Goal: Use online tool/utility: Use online tool/utility

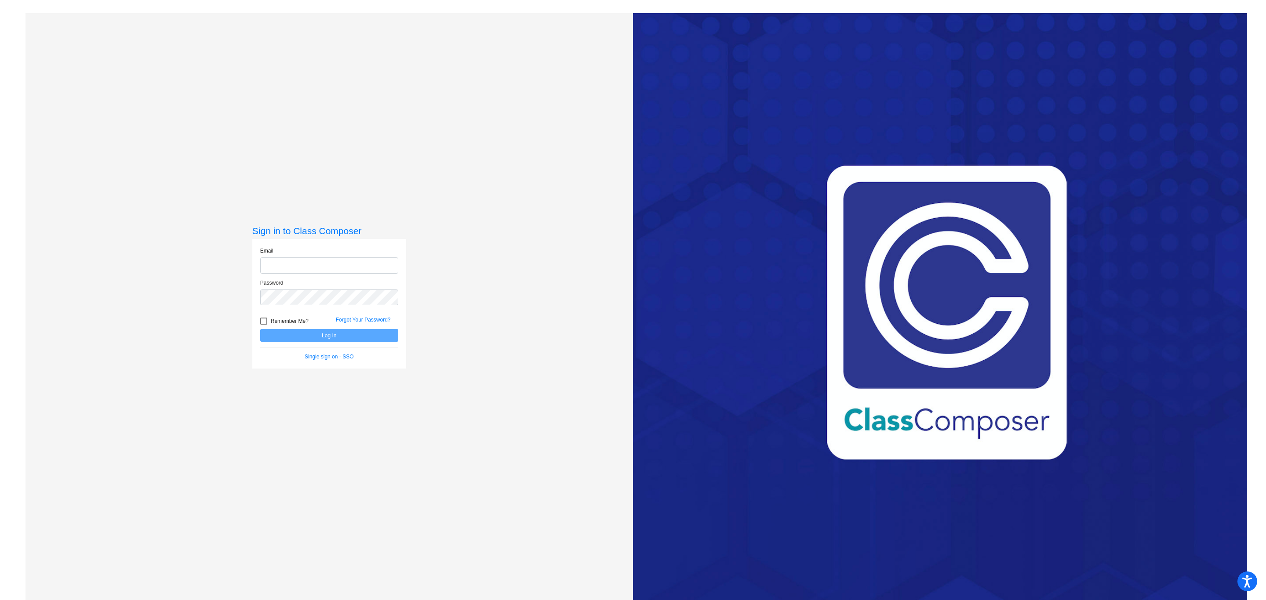
type input "[EMAIL_ADDRESS][PERSON_NAME][DOMAIN_NAME]"
click at [262, 320] on div at bounding box center [263, 321] width 7 height 7
click at [263, 325] on input "Remember Me?" at bounding box center [263, 325] width 0 height 0
checkbox input "true"
click at [331, 331] on button "Log In" at bounding box center [329, 335] width 138 height 13
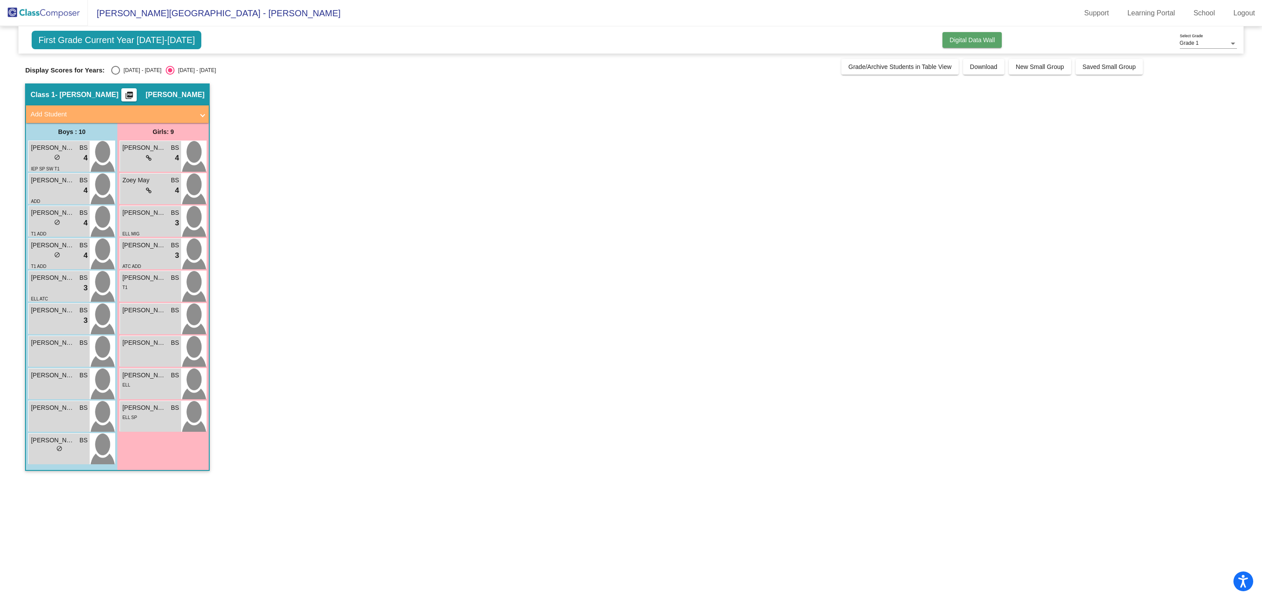
click at [978, 38] on span "Digital Data Wall" at bounding box center [971, 39] width 45 height 7
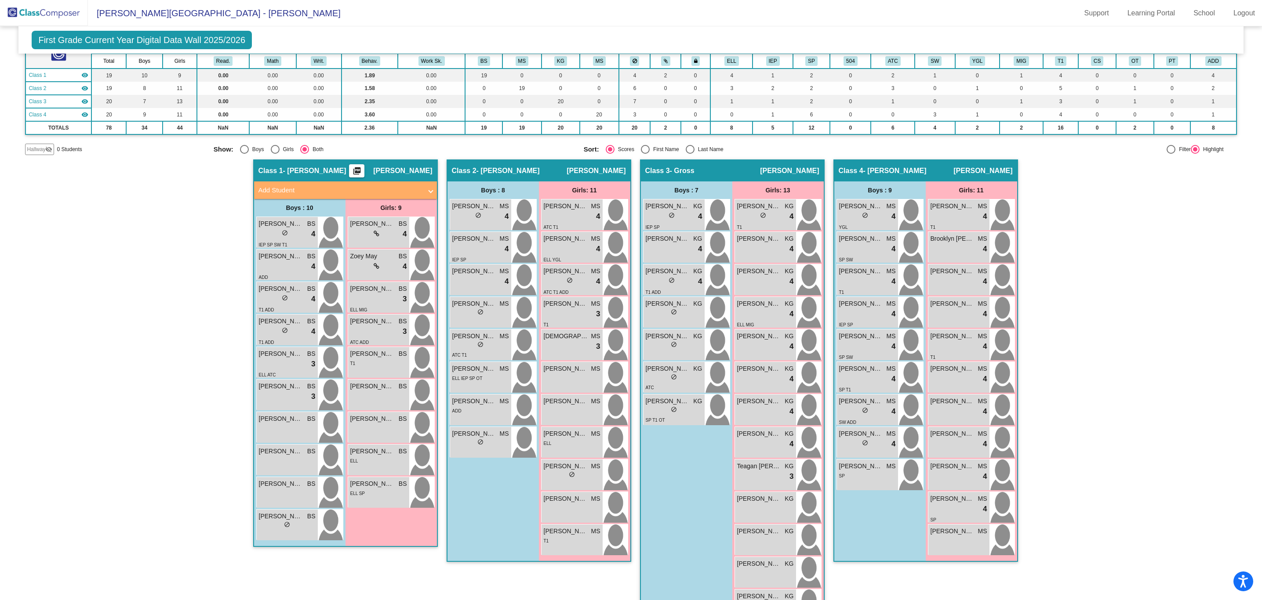
scroll to position [101, 0]
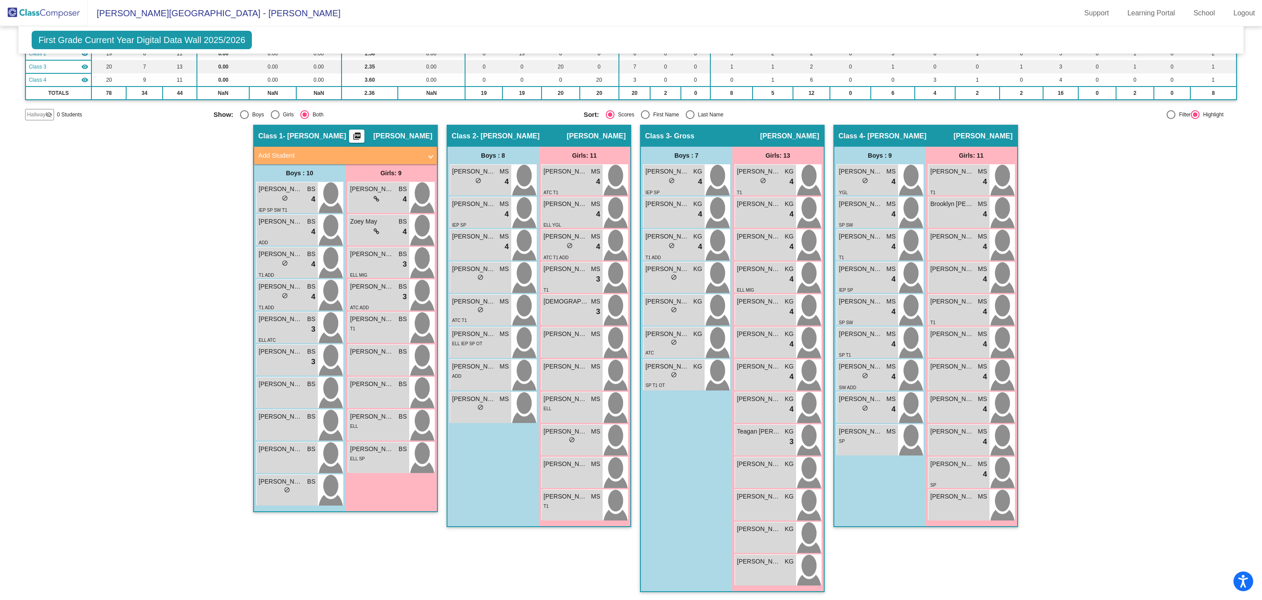
click at [690, 113] on div "Select an option" at bounding box center [690, 114] width 9 height 9
click at [690, 119] on input "Last Name" at bounding box center [690, 119] width 0 height 0
radio input "true"
